Goal: Transaction & Acquisition: Purchase product/service

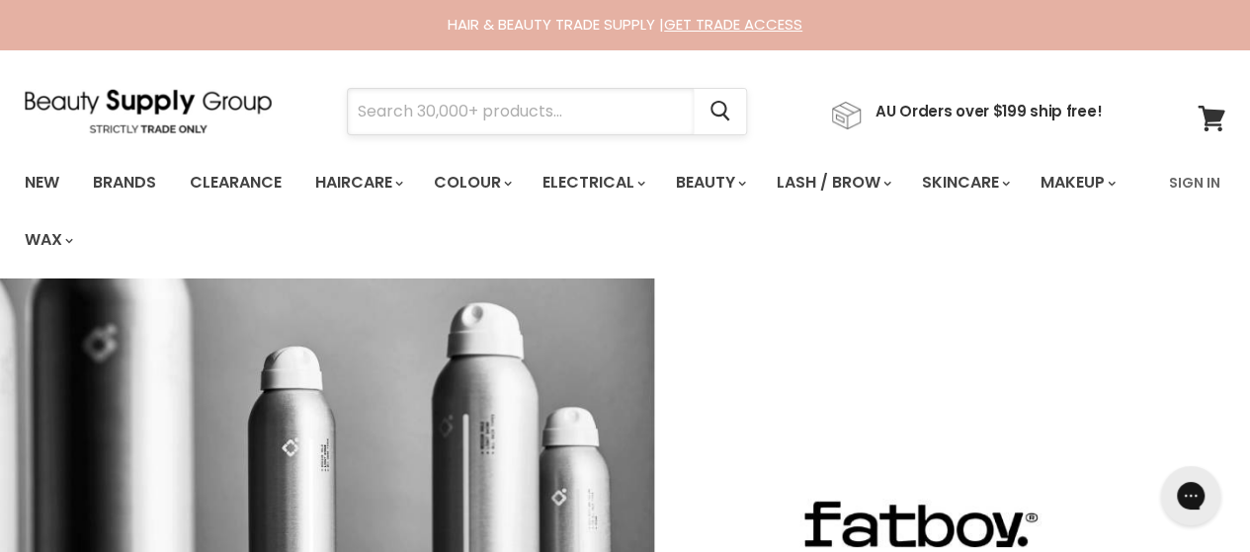
click at [380, 97] on input "Search" at bounding box center [521, 111] width 346 height 45
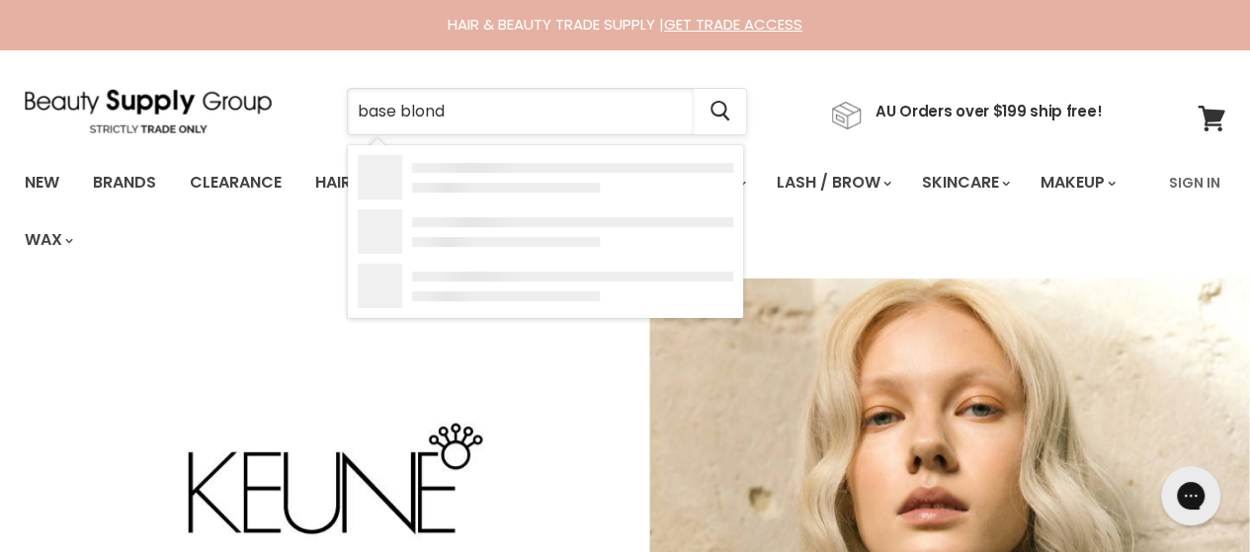
type input "base blonde"
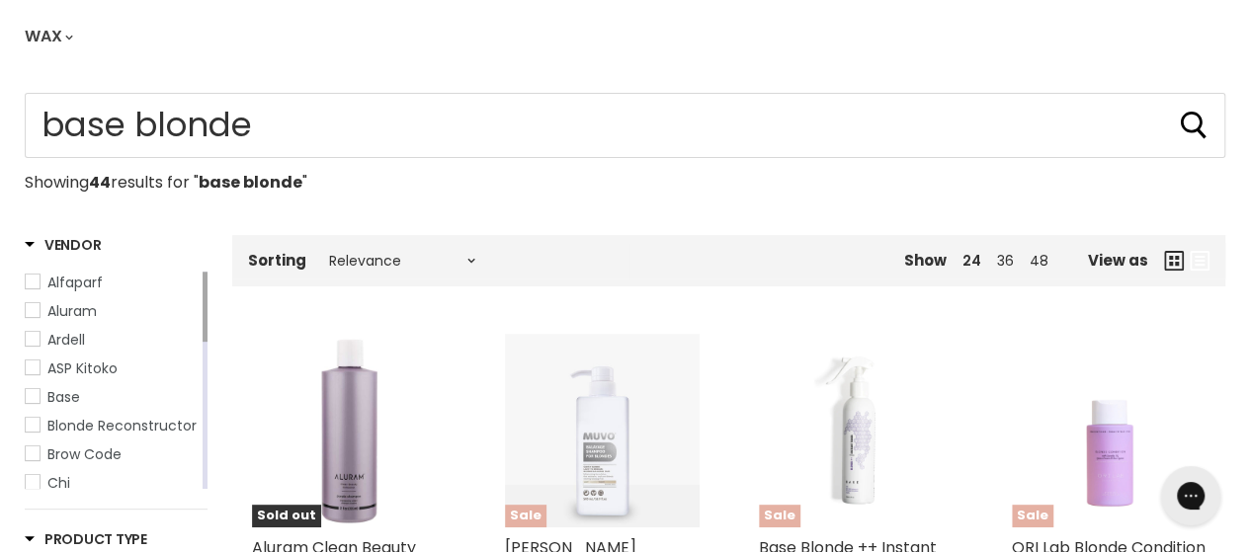
scroll to position [198, 0]
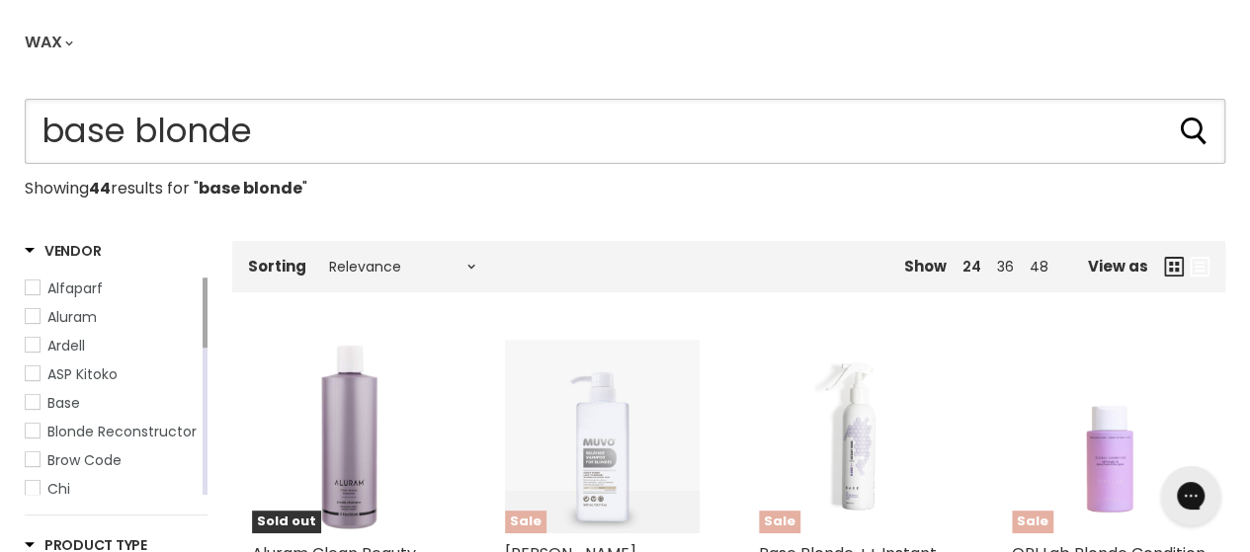
click at [375, 137] on input "base blonde" at bounding box center [625, 131] width 1200 height 65
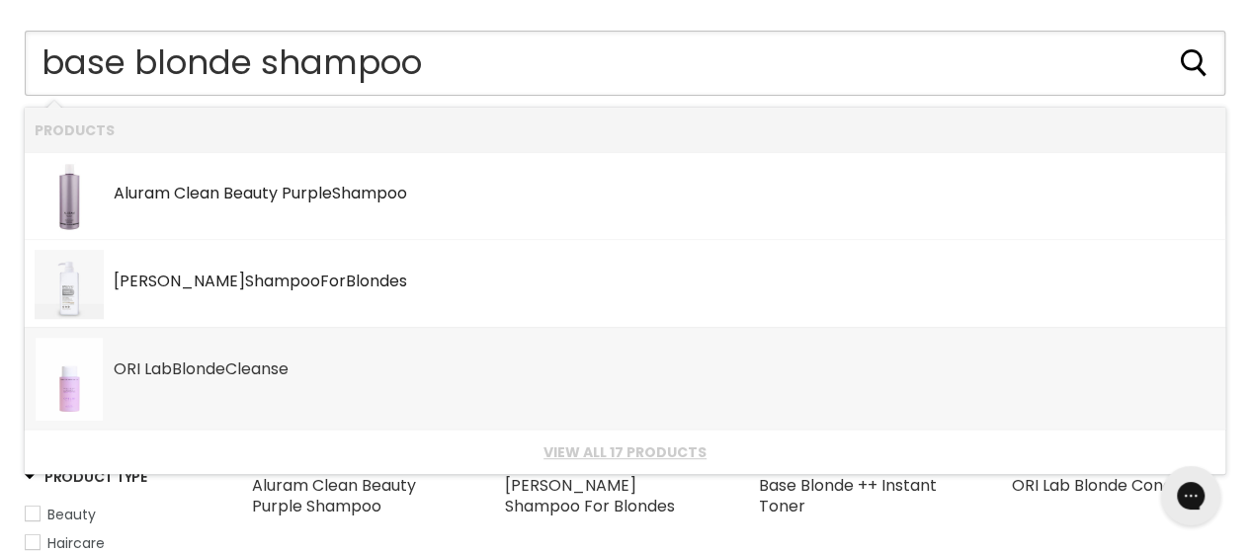
scroll to position [395, 0]
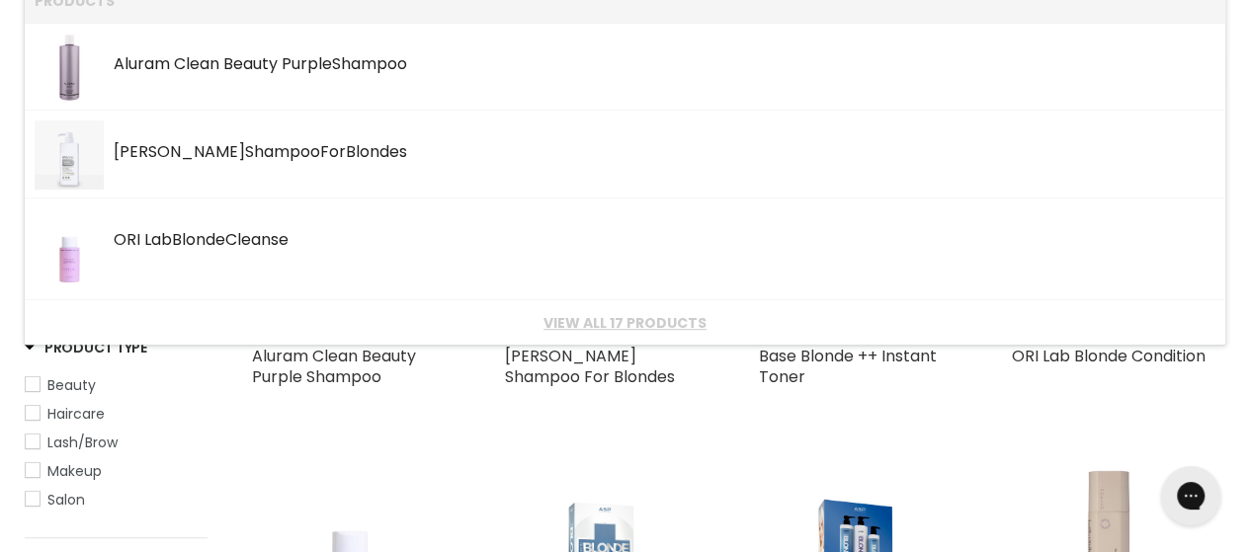
type input "base blonde shampoo"
click at [639, 398] on div "Main content" at bounding box center [602, 396] width 194 height 18
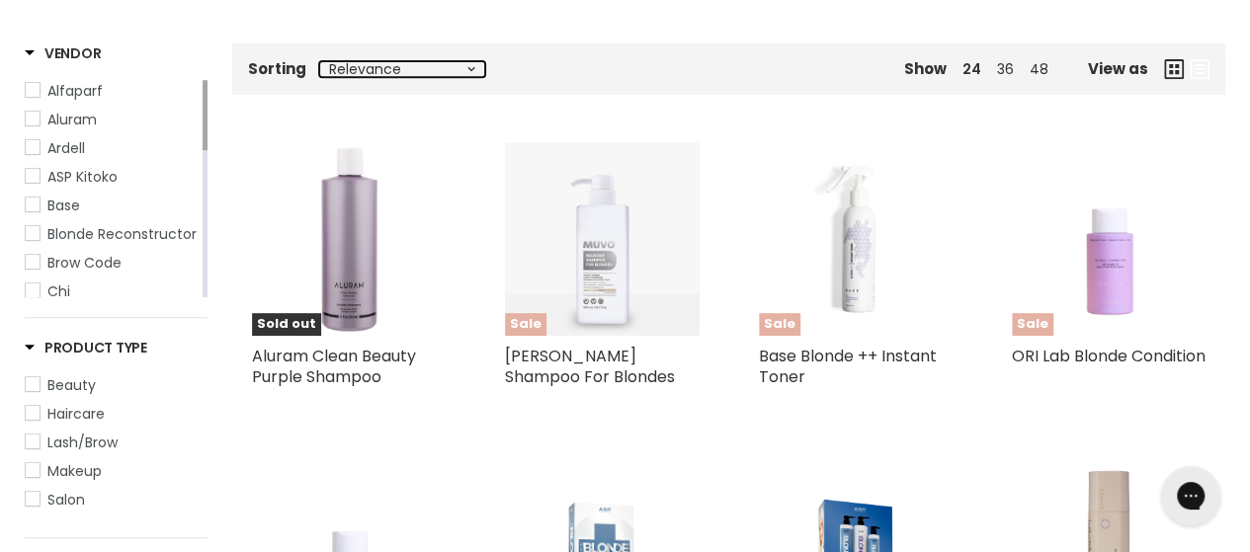
click at [475, 74] on select "Relevance Best Selling Alphabetically, A-Z Alphabetically, Z-A Lowest Price Hig…" at bounding box center [402, 69] width 166 height 16
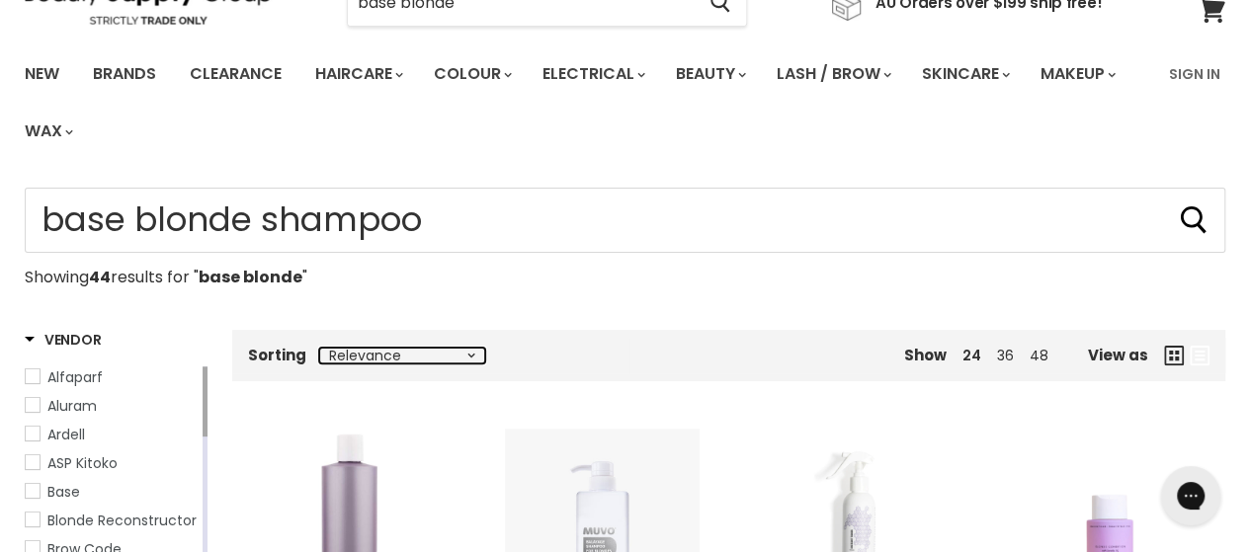
scroll to position [296, 0]
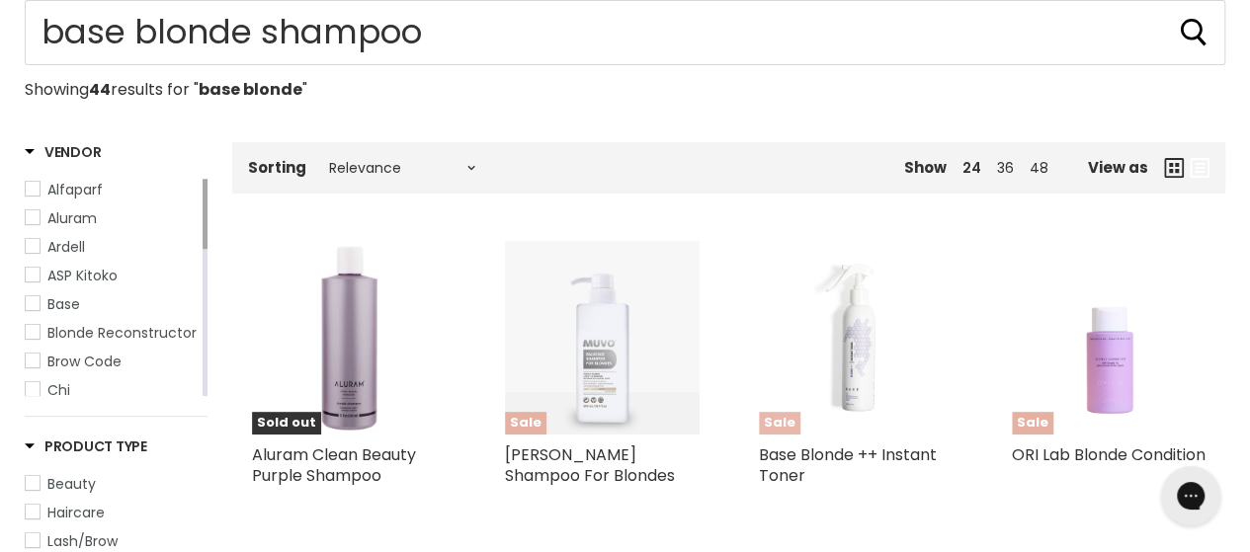
click at [848, 398] on img "Main content" at bounding box center [856, 338] width 194 height 194
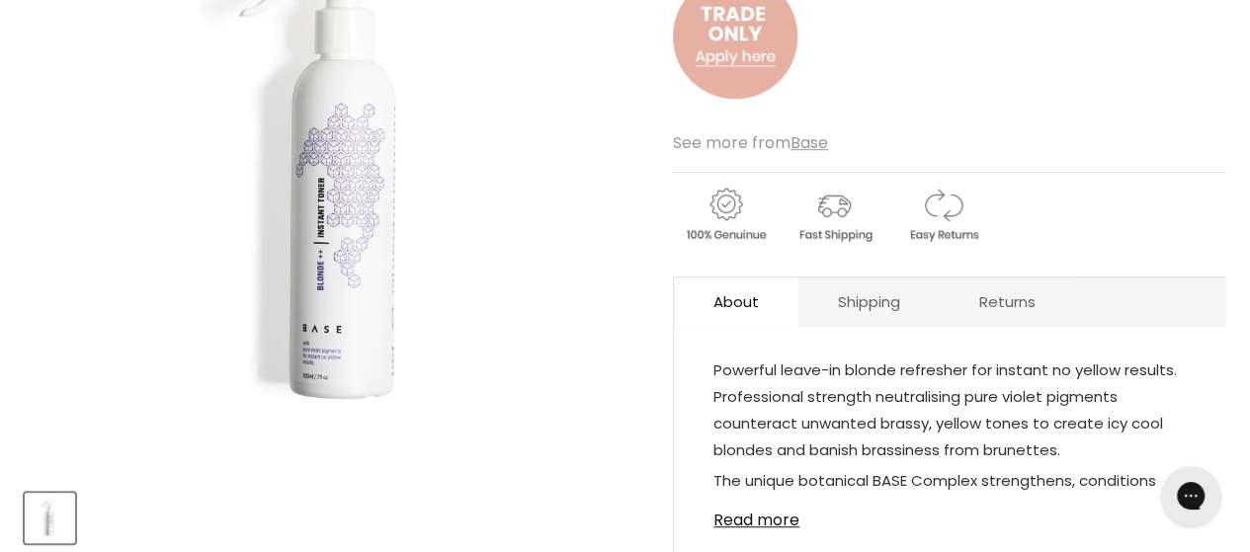
scroll to position [198, 0]
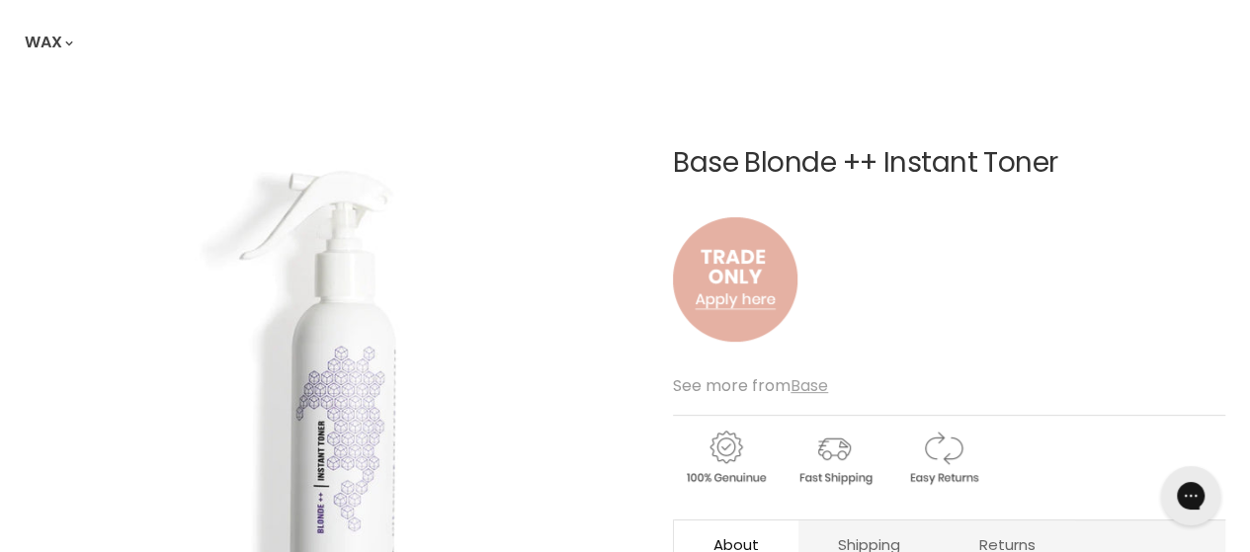
click at [810, 390] on u "Base" at bounding box center [809, 385] width 38 height 23
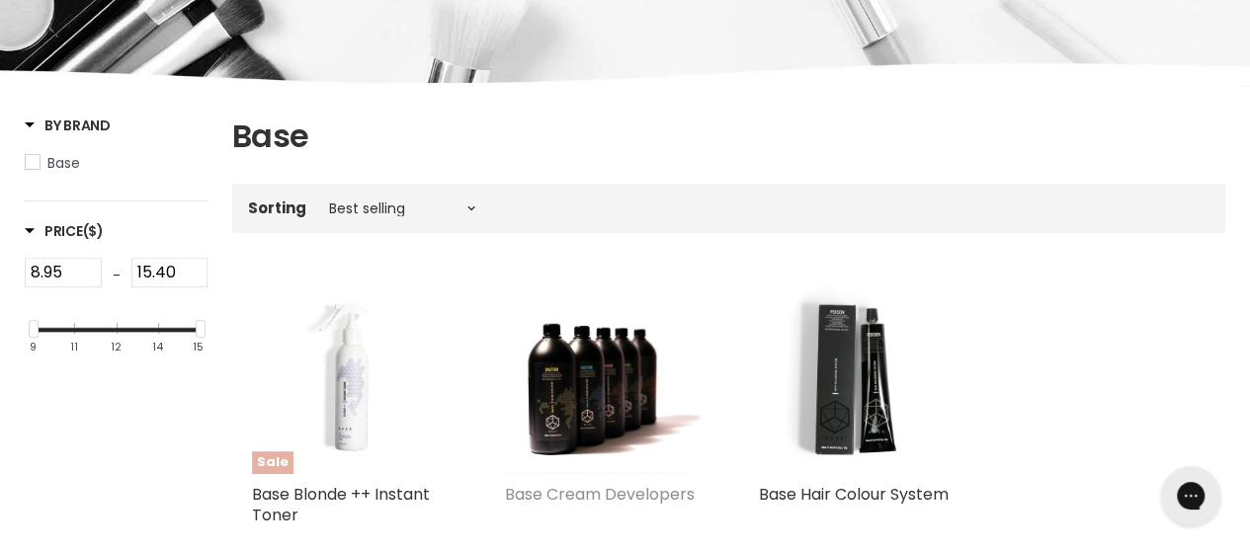
scroll to position [296, 0]
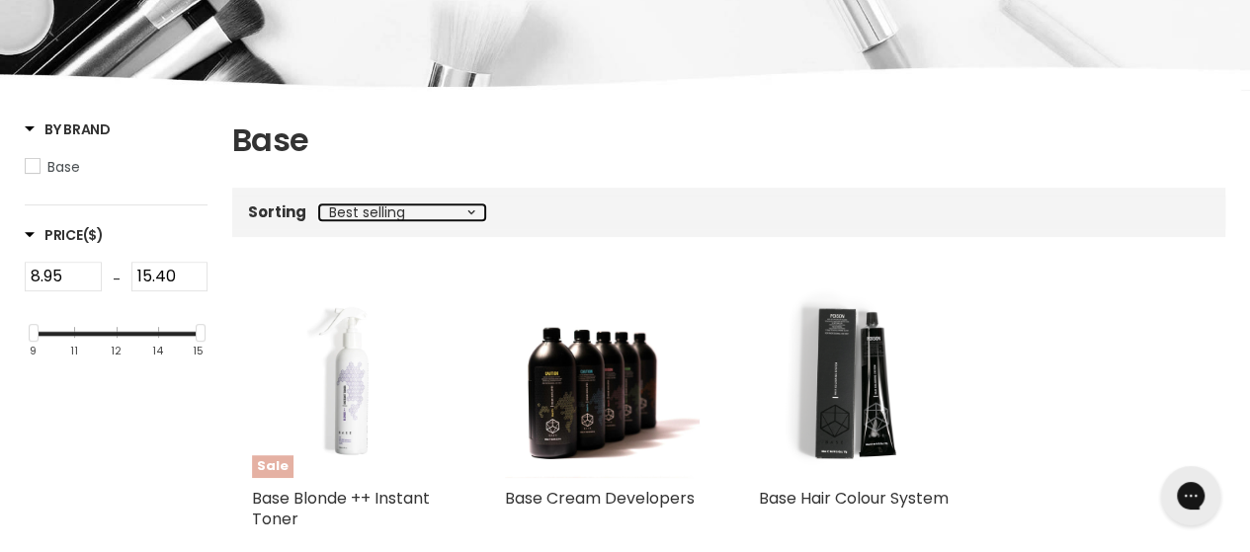
click at [464, 214] on select "Best selling Featured Alphabetically, A-Z Alphabetically, Z-A Price, low to hig…" at bounding box center [402, 212] width 166 height 16
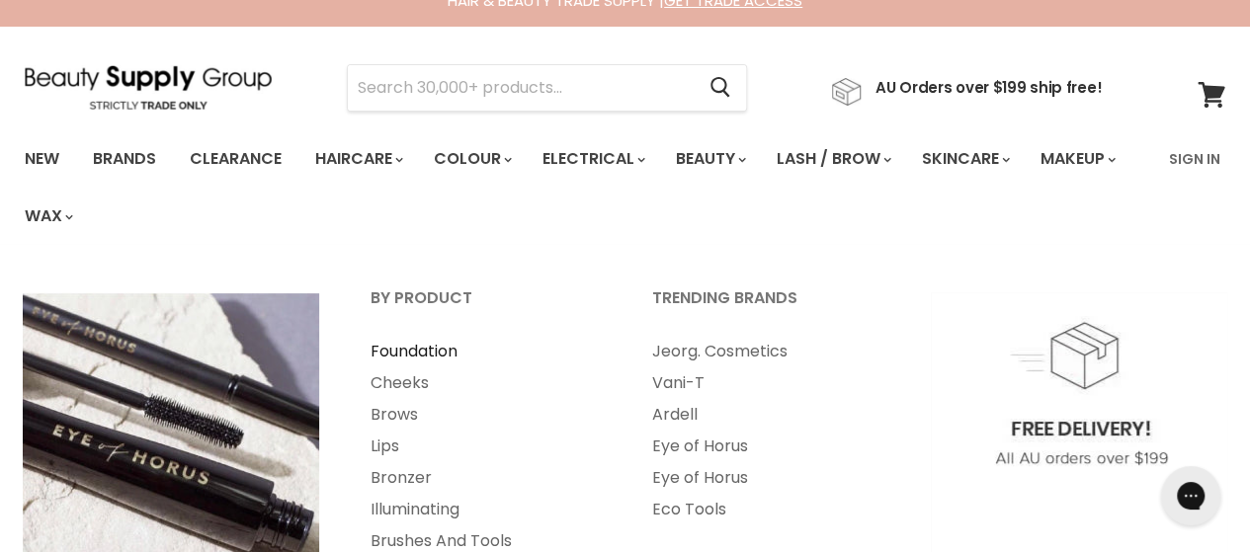
scroll to position [0, 0]
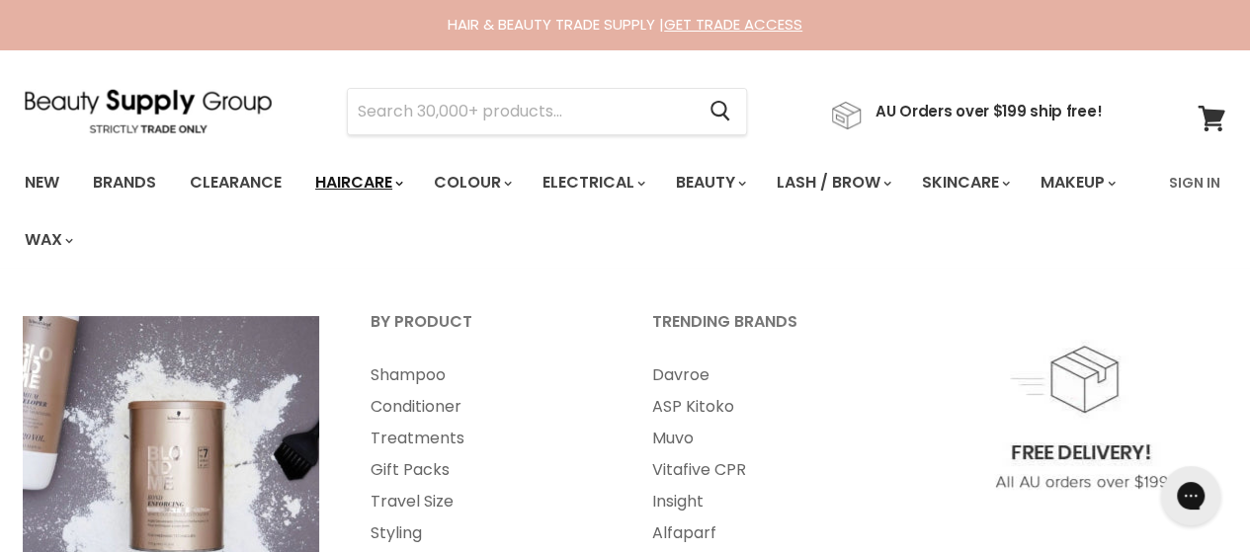
click at [389, 183] on link "Haircare" at bounding box center [357, 182] width 115 height 41
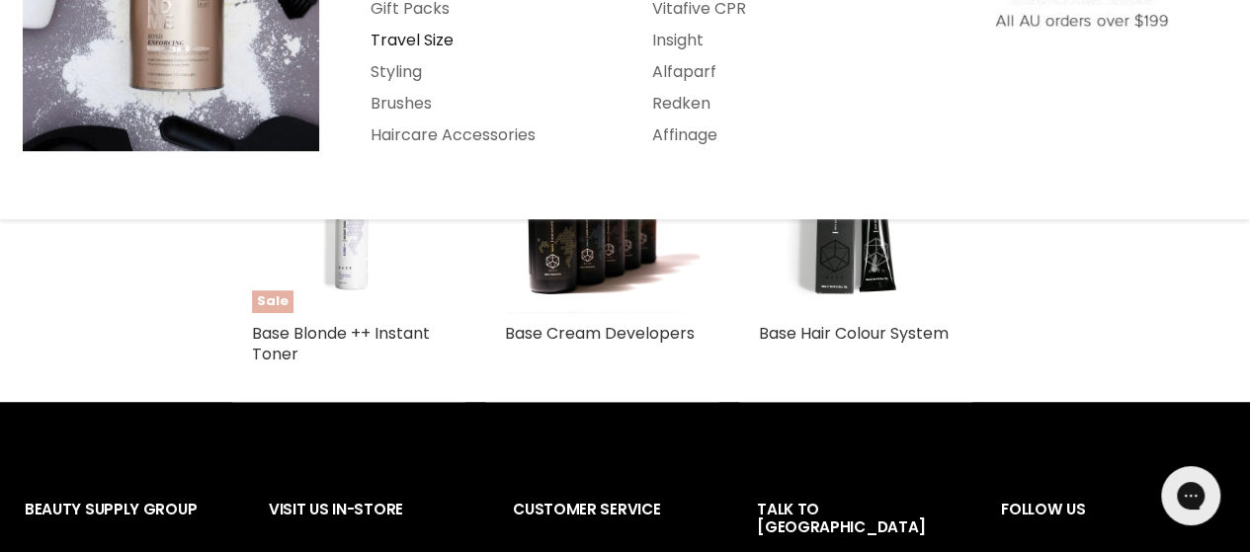
scroll to position [494, 0]
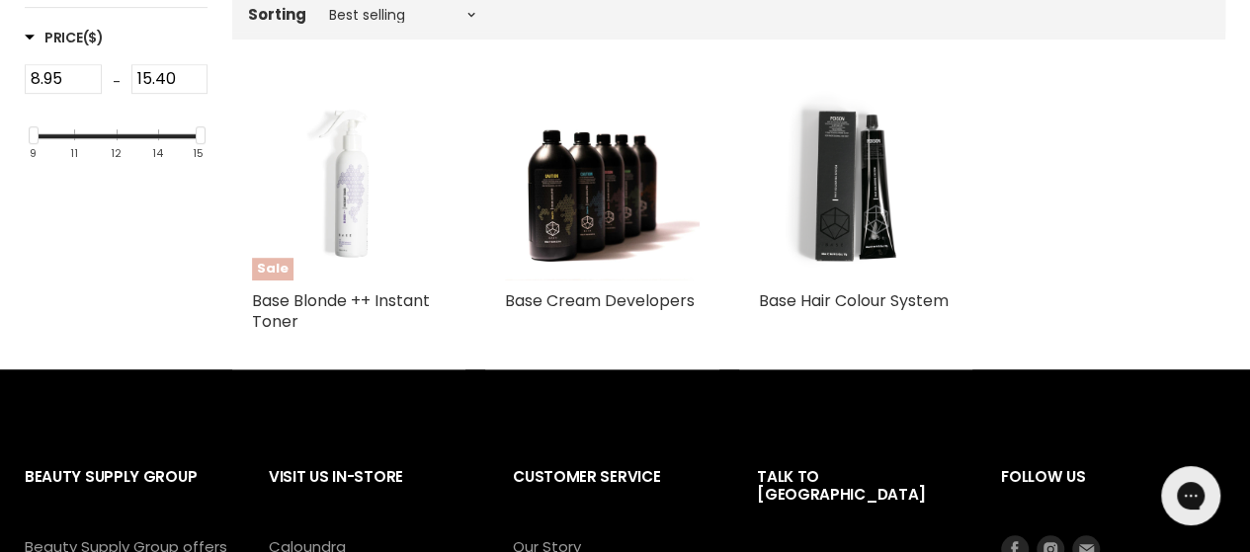
click at [346, 238] on img "Main content" at bounding box center [349, 184] width 194 height 194
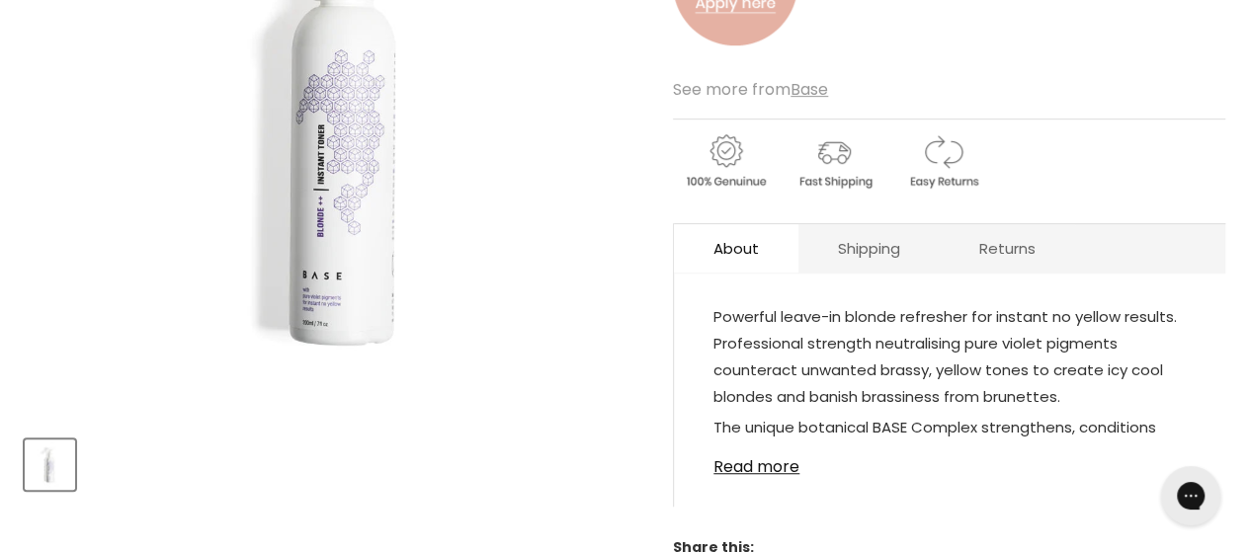
scroll to position [691, 0]
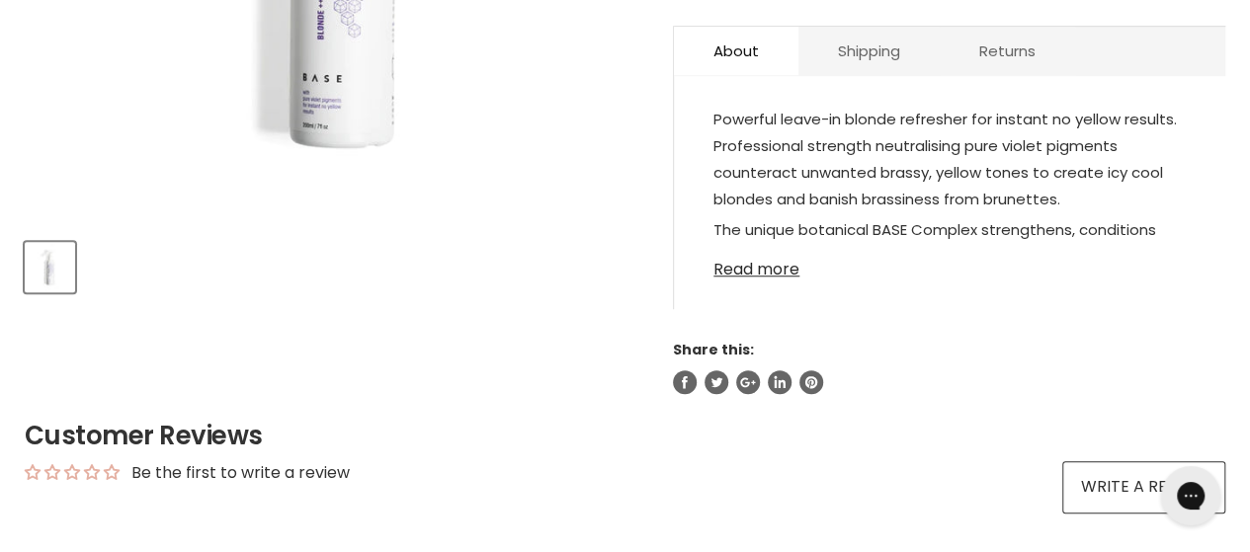
click at [774, 274] on link "Read more" at bounding box center [949, 264] width 472 height 30
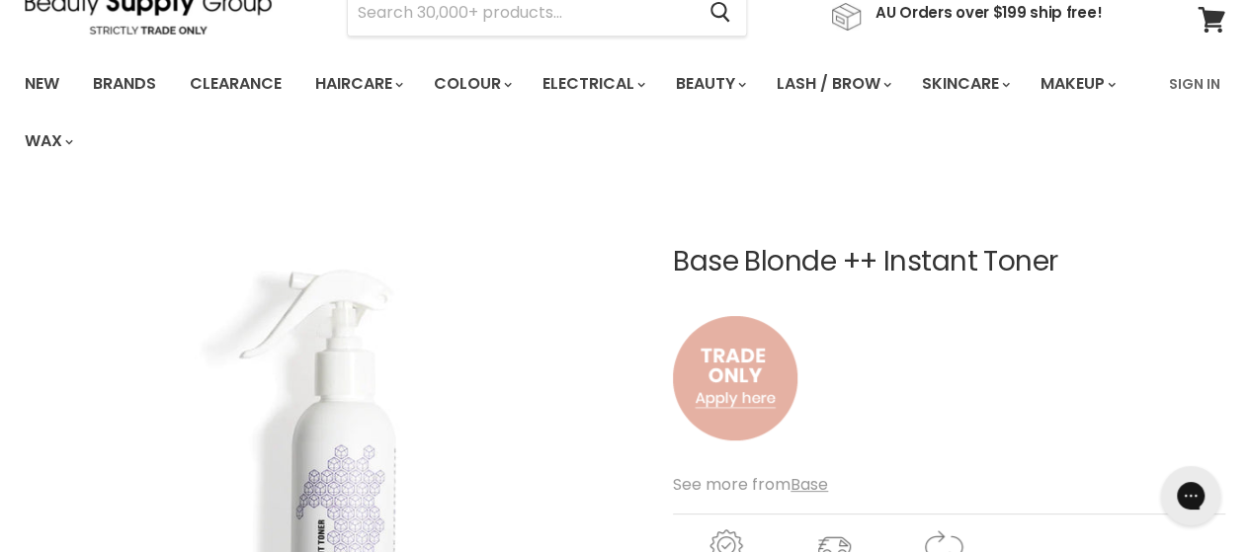
scroll to position [0, 0]
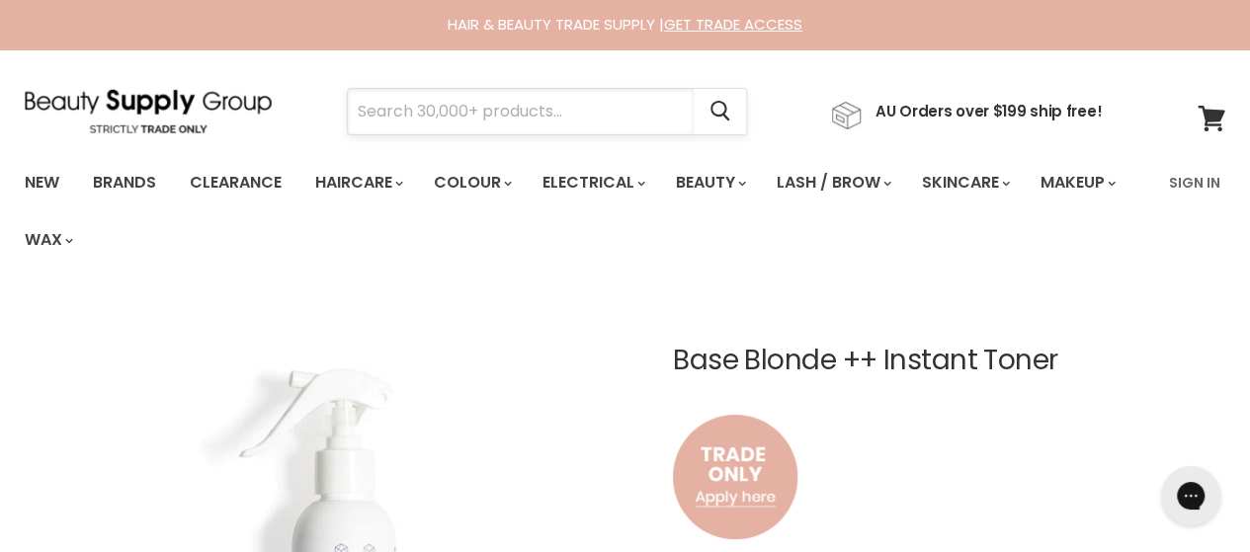
click at [468, 103] on input "Search" at bounding box center [521, 111] width 346 height 45
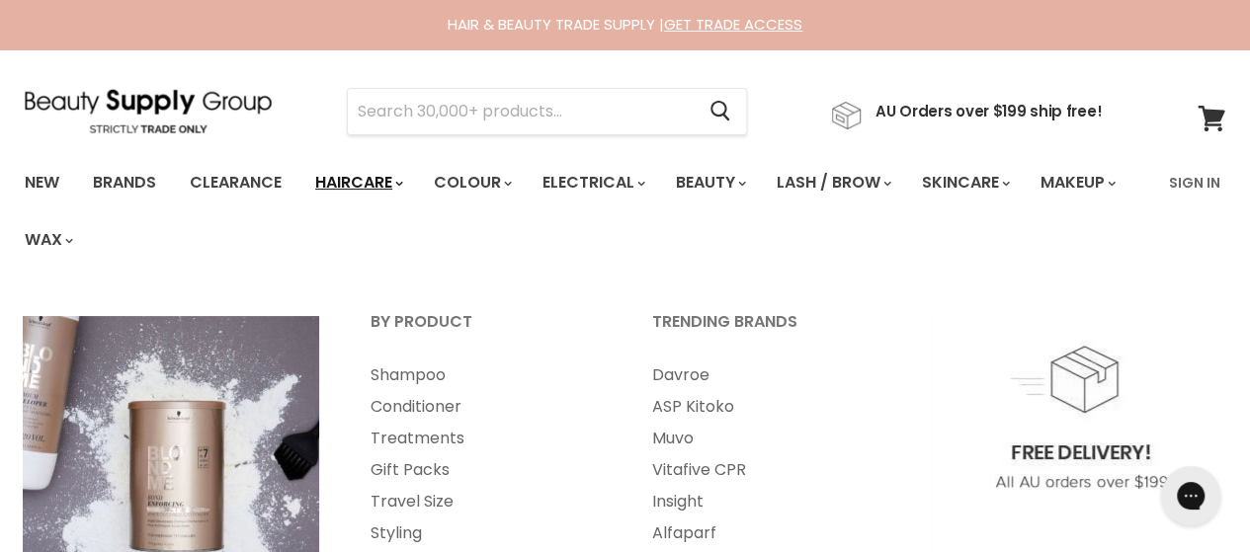
click at [381, 195] on link "Haircare" at bounding box center [357, 182] width 115 height 41
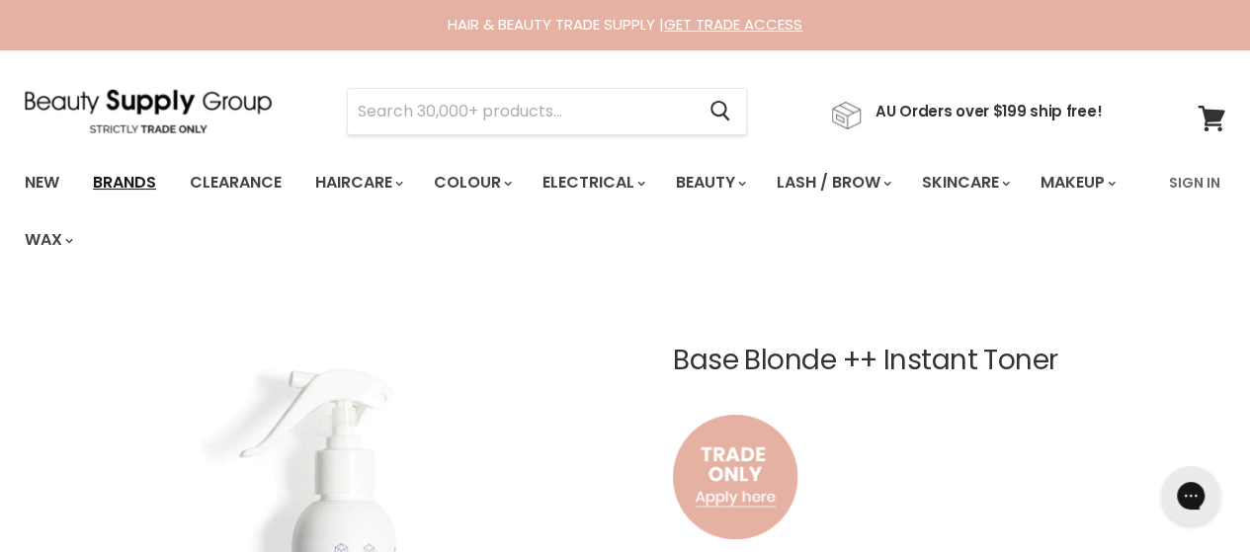
click at [162, 185] on link "Brands" at bounding box center [124, 182] width 93 height 41
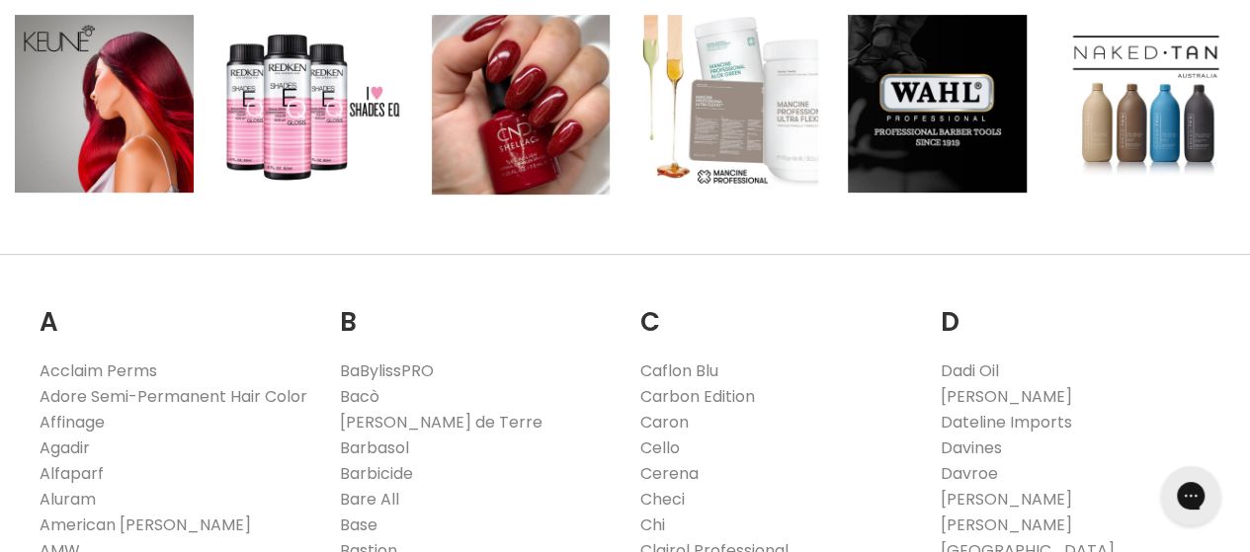
scroll to position [494, 0]
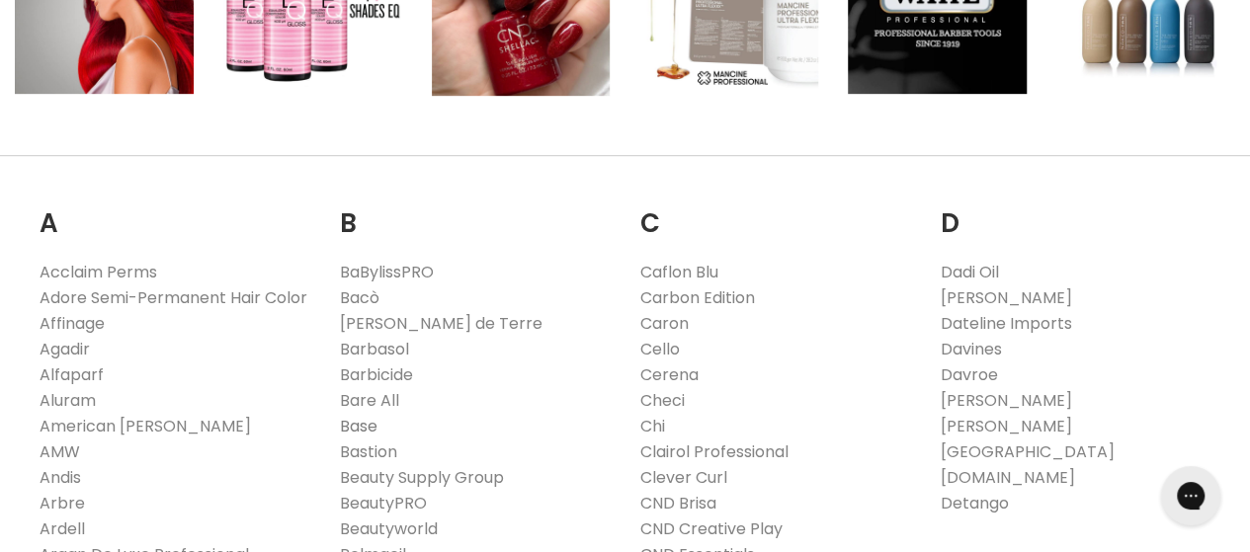
click at [351, 430] on link "Base" at bounding box center [359, 426] width 38 height 23
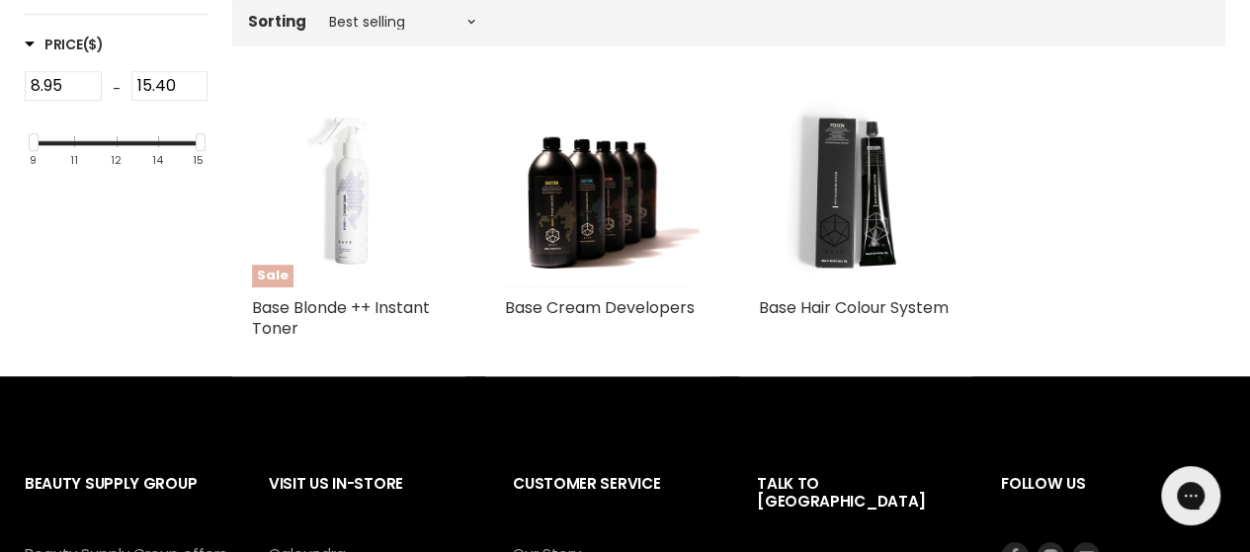
scroll to position [494, 0]
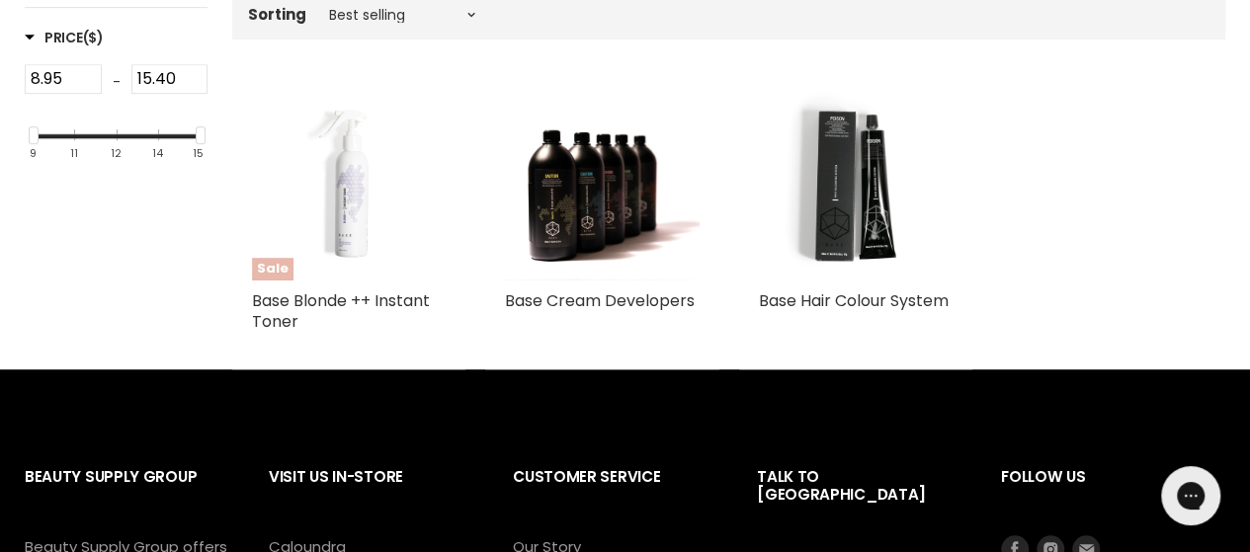
click at [362, 224] on img "Main content" at bounding box center [349, 184] width 194 height 194
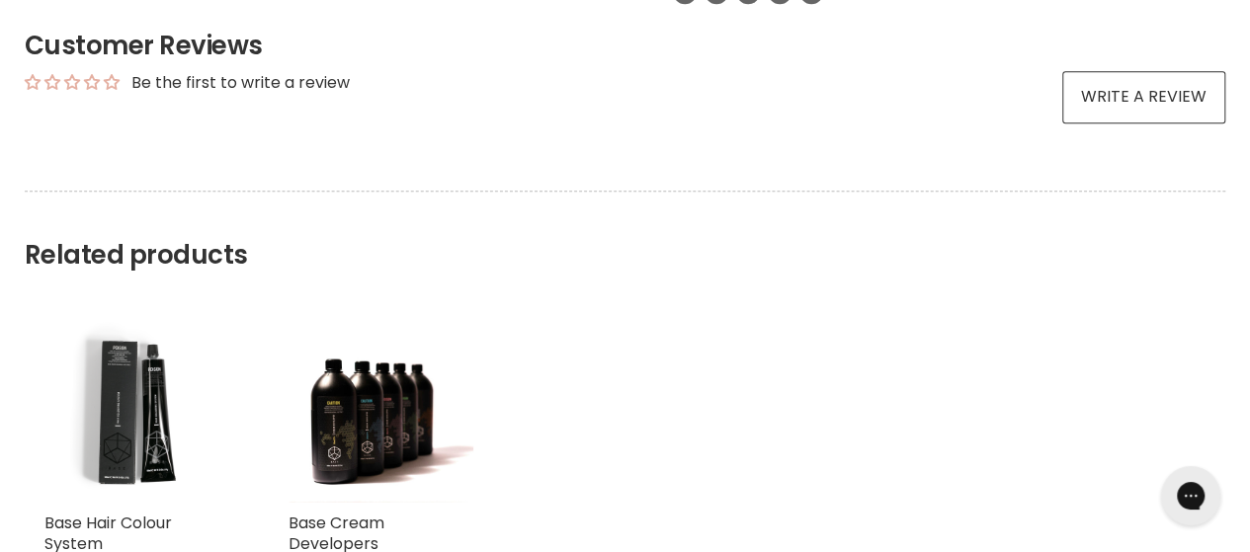
scroll to position [1185, 0]
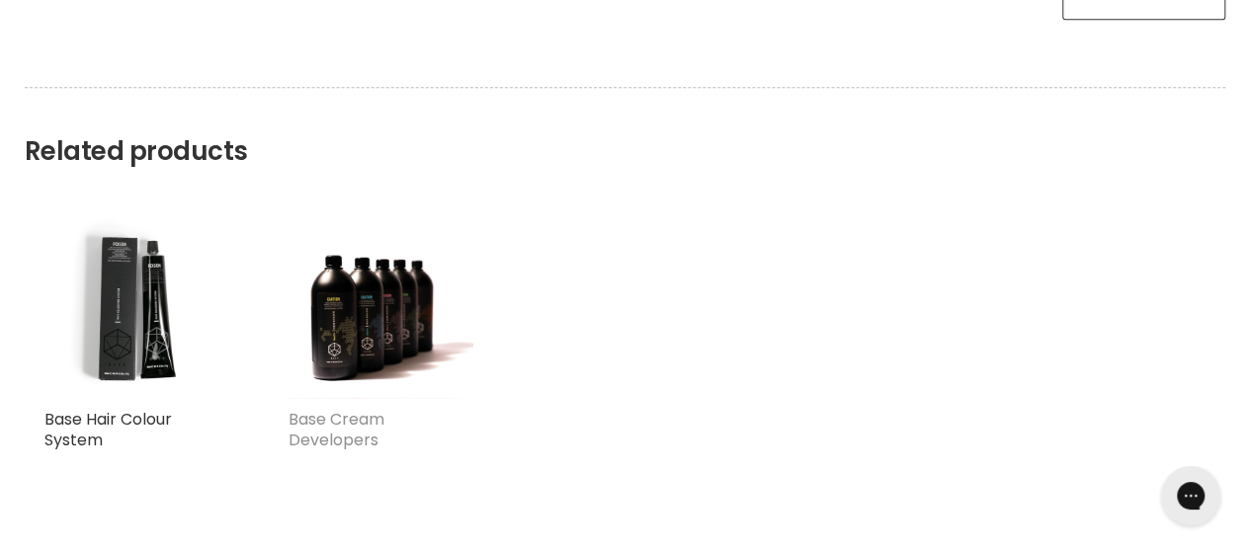
click at [358, 436] on link "Base Cream Developers" at bounding box center [336, 429] width 96 height 43
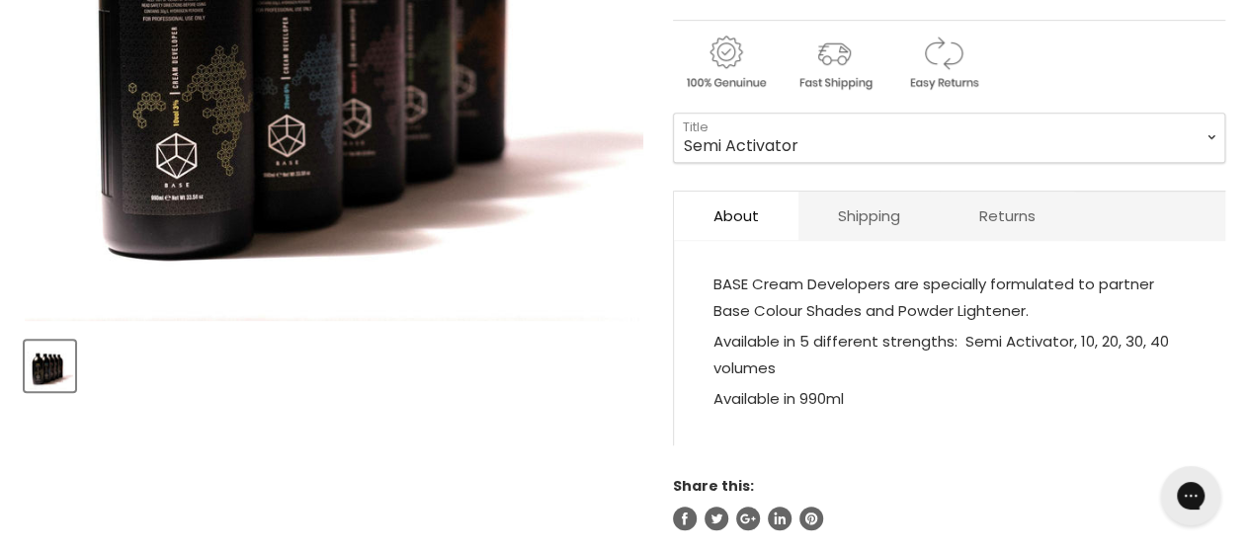
scroll to position [494, 0]
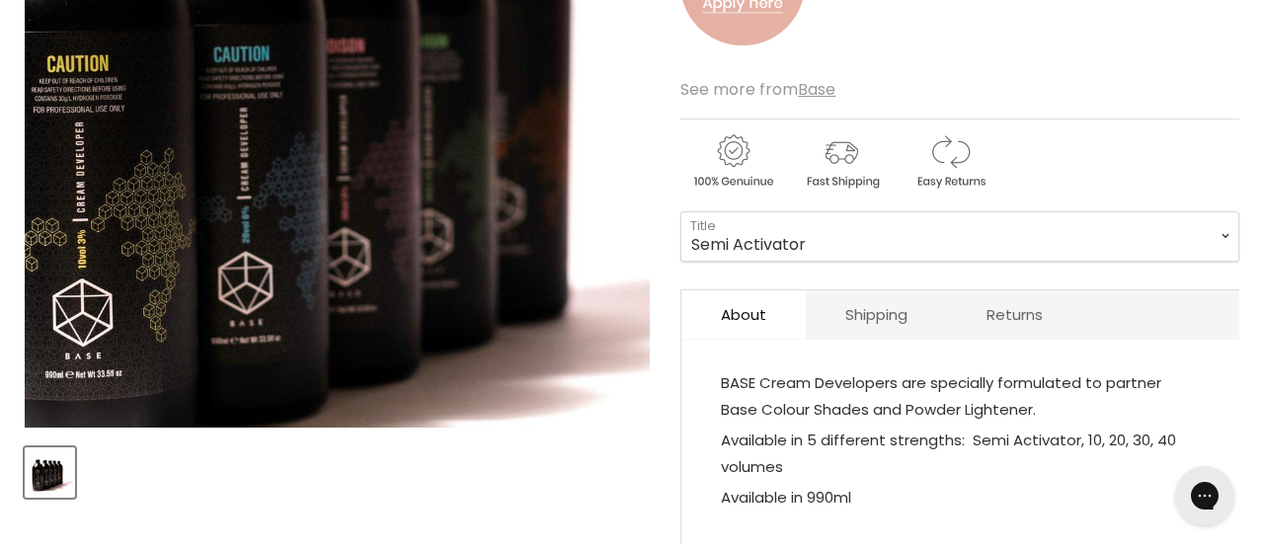
click at [383, 147] on img "Base Cream Developers image. Click or Scroll to Zoom." at bounding box center [317, 100] width 916 height 916
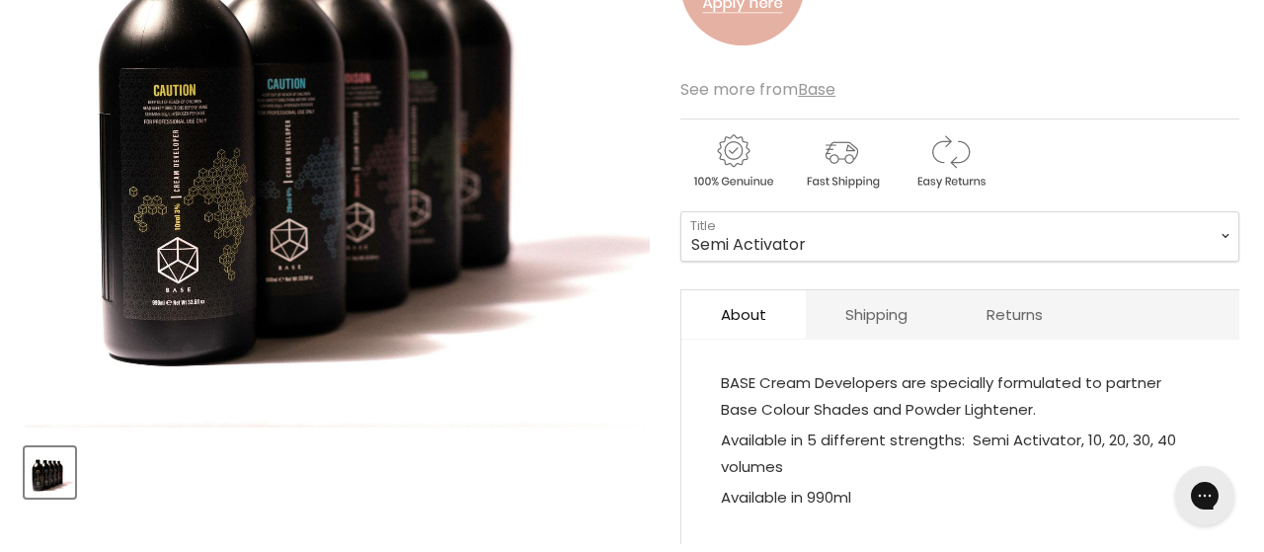
click at [588, 426] on img "Base Cream Developers image. Click or Scroll to Zoom." at bounding box center [337, 114] width 625 height 625
